Goal: Task Accomplishment & Management: Use online tool/utility

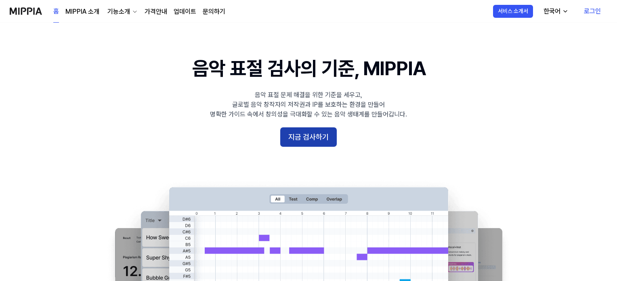
drag, startPoint x: 0, startPoint y: 0, endPoint x: 309, endPoint y: 138, distance: 338.7
click at [309, 138] on button "지금 검사하기" at bounding box center [308, 136] width 57 height 19
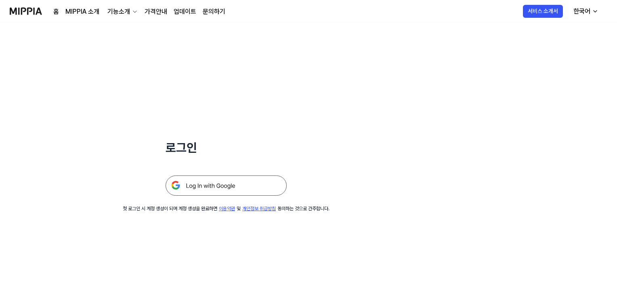
click at [242, 188] on img at bounding box center [226, 185] width 121 height 20
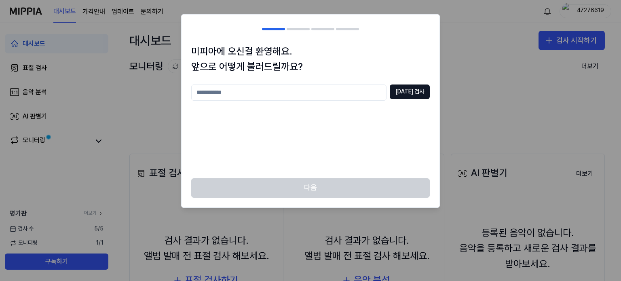
click at [352, 94] on input "text" at bounding box center [288, 92] width 195 height 16
type input "***"
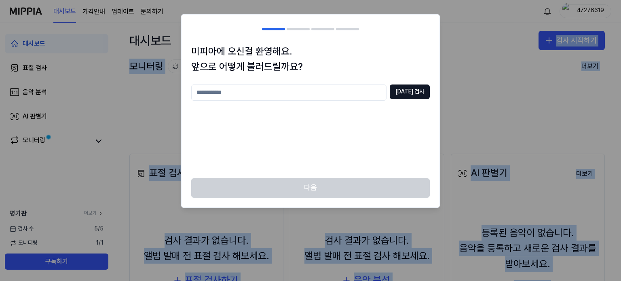
drag, startPoint x: 440, startPoint y: 5, endPoint x: 401, endPoint y: -30, distance: 52.9
click at [484, 145] on div at bounding box center [310, 140] width 621 height 281
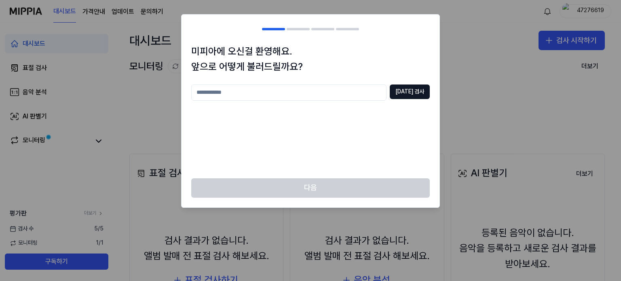
click at [357, 99] on input "text" at bounding box center [288, 92] width 195 height 16
drag, startPoint x: 352, startPoint y: 183, endPoint x: 352, endPoint y: 187, distance: 4.4
click at [352, 187] on div "다음" at bounding box center [310, 192] width 258 height 29
click at [329, 126] on div "[DATE] 검사" at bounding box center [310, 126] width 238 height 84
